Goal: Navigation & Orientation: Find specific page/section

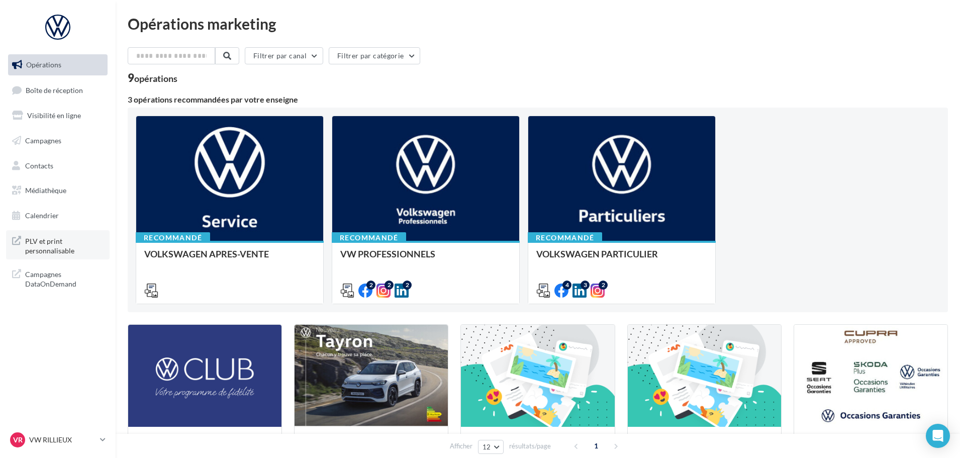
click at [73, 258] on link "PLV et print personnalisable" at bounding box center [58, 245] width 104 height 30
click at [62, 192] on span "Médiathèque" at bounding box center [45, 190] width 41 height 9
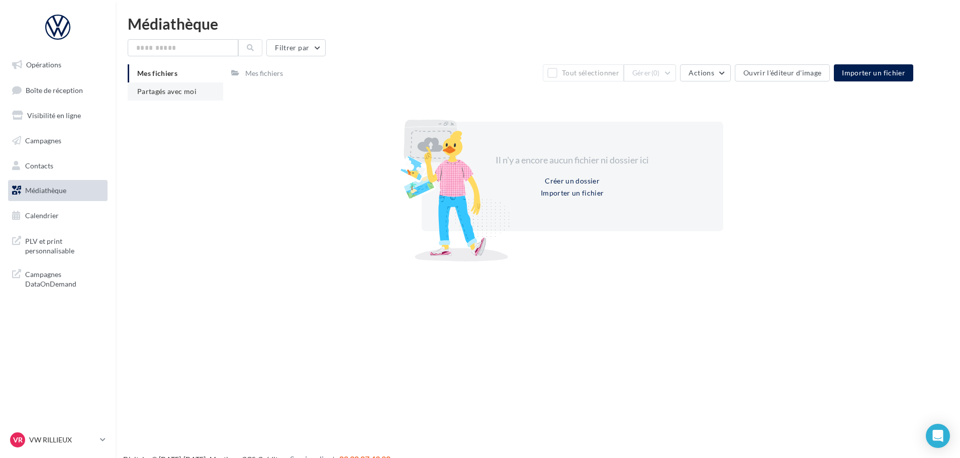
click at [165, 85] on li "Partagés avec moi" at bounding box center [175, 91] width 95 height 18
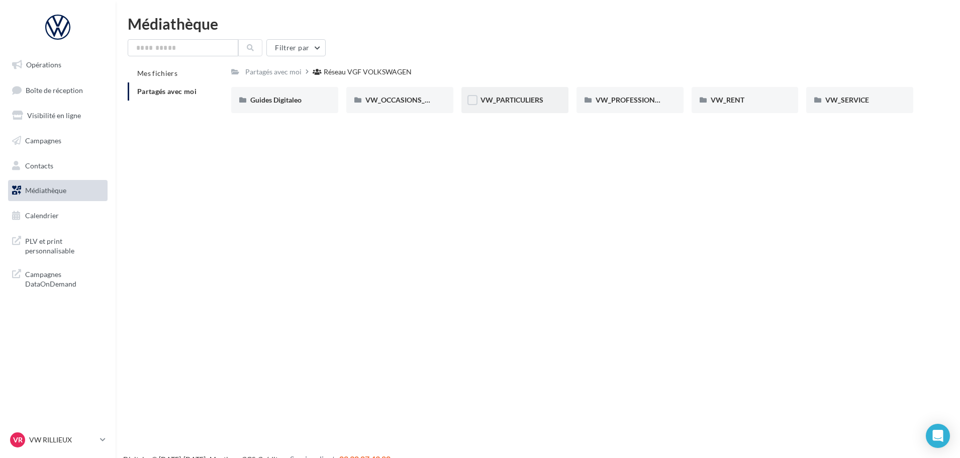
click at [523, 105] on div "VW_PARTICULIERS" at bounding box center [514, 100] width 69 height 10
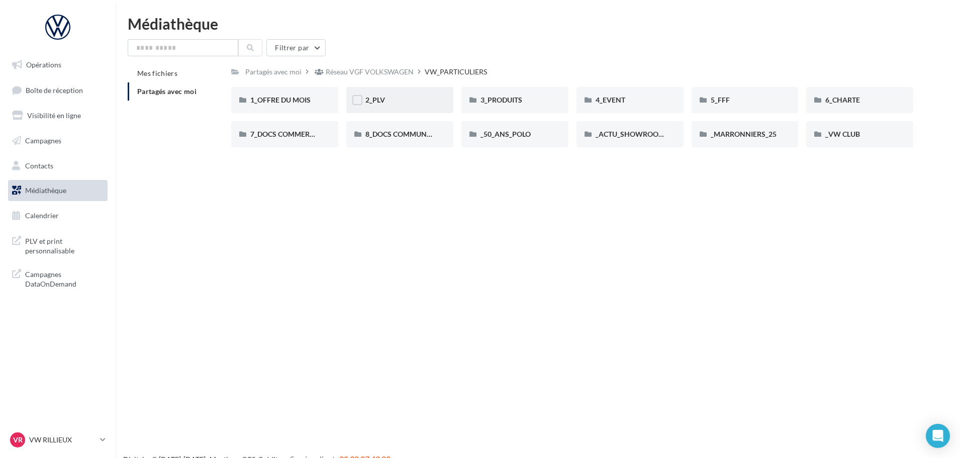
click at [411, 98] on div "2_PLV" at bounding box center [399, 100] width 69 height 10
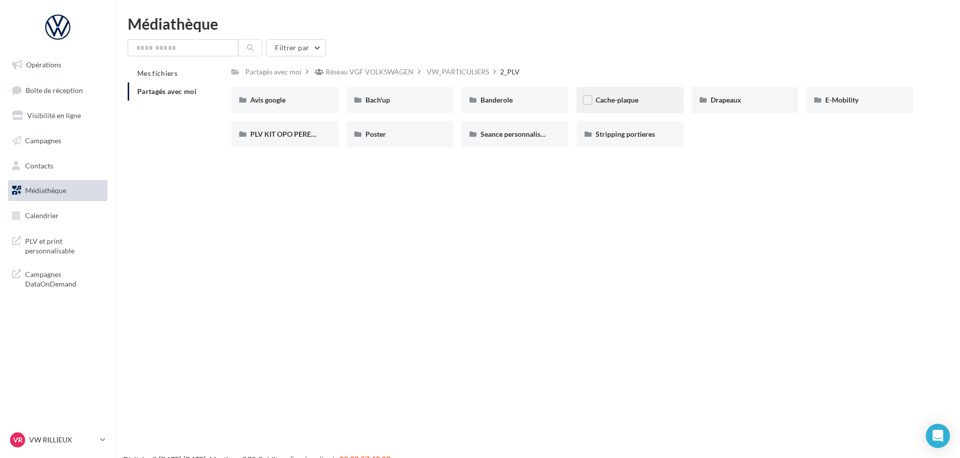
click at [653, 95] on div "Cache-plaque" at bounding box center [630, 100] width 69 height 10
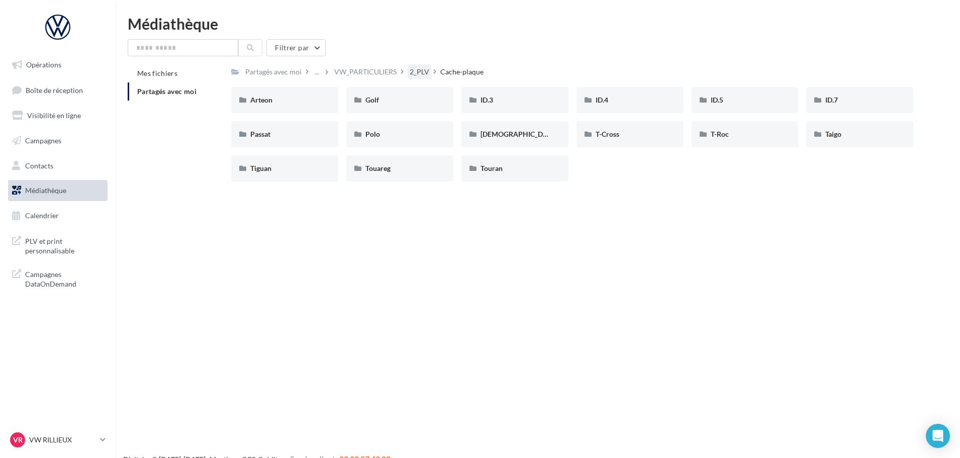
click at [419, 72] on div "2_PLV" at bounding box center [420, 72] width 20 height 10
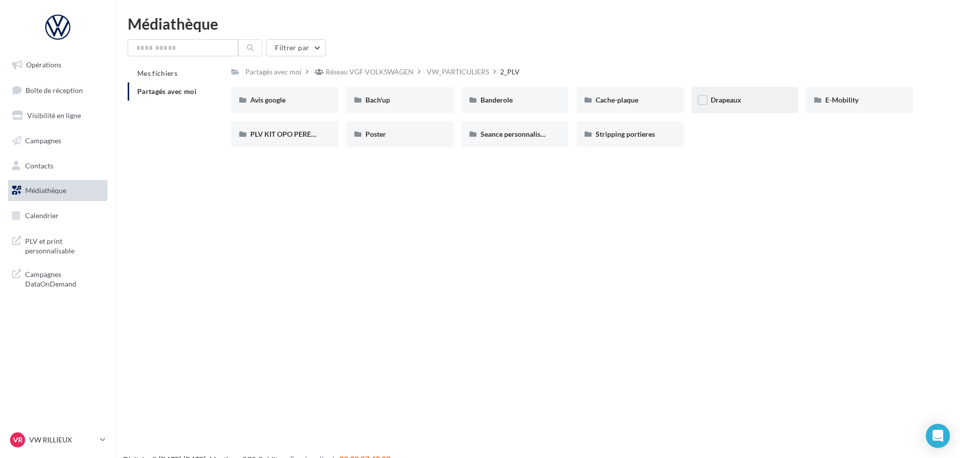
click at [775, 107] on div "Drapeaux" at bounding box center [745, 100] width 107 height 26
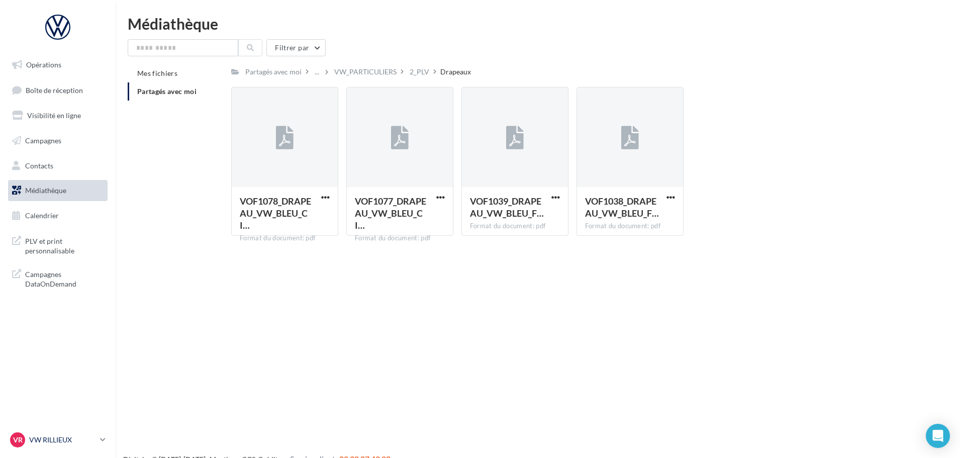
click at [96, 439] on p "VW RILLIEUX" at bounding box center [62, 440] width 67 height 10
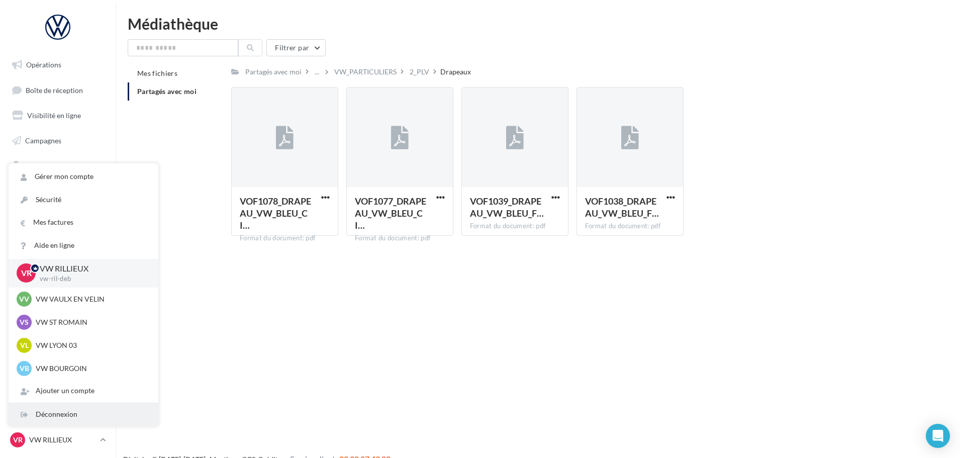
click at [62, 413] on div "Déconnexion" at bounding box center [84, 414] width 150 height 23
